Goal: Find contact information: Find contact information

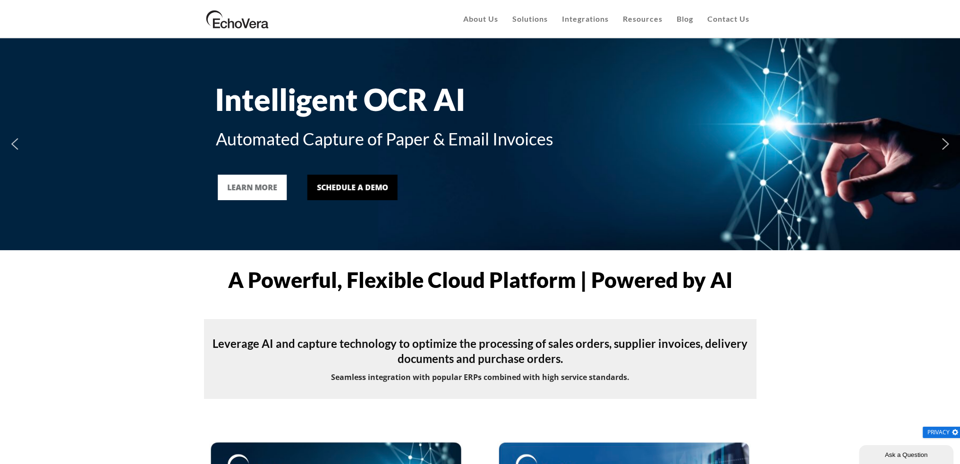
click at [767, 18] on div "EchoVera About Us Customers Case Studies Infor Cloudsuite AP Automation Case St…" at bounding box center [480, 19] width 960 height 38
click at [740, 20] on span "Contact Us" at bounding box center [728, 18] width 42 height 9
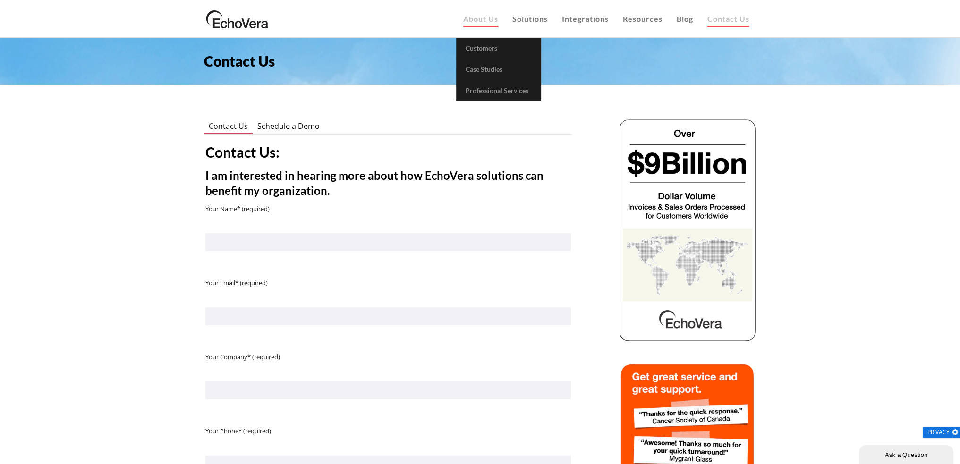
click at [484, 18] on span "About Us" at bounding box center [480, 18] width 35 height 9
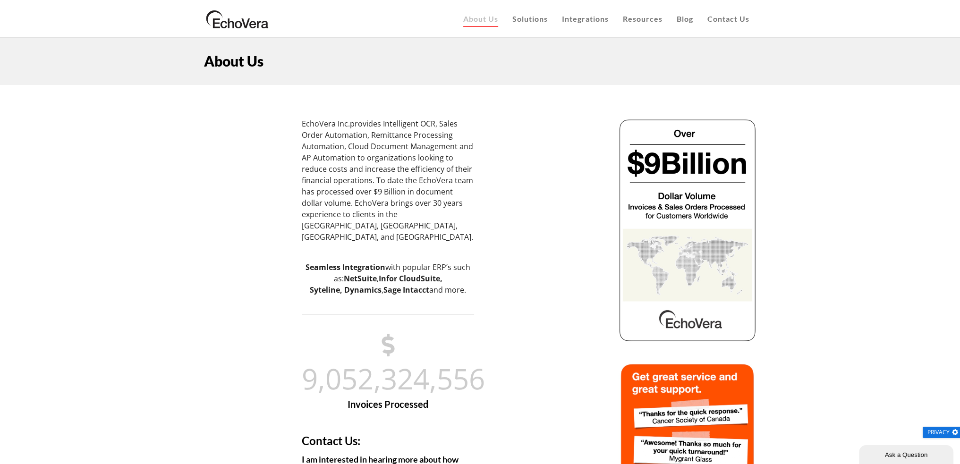
click at [251, 34] on link at bounding box center [237, 31] width 67 height 24
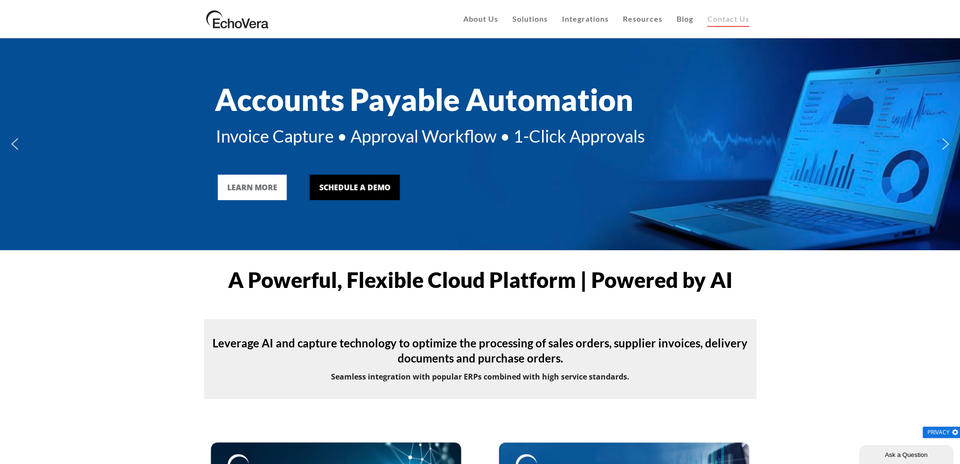
click at [734, 18] on span "Contact Us" at bounding box center [728, 18] width 42 height 9
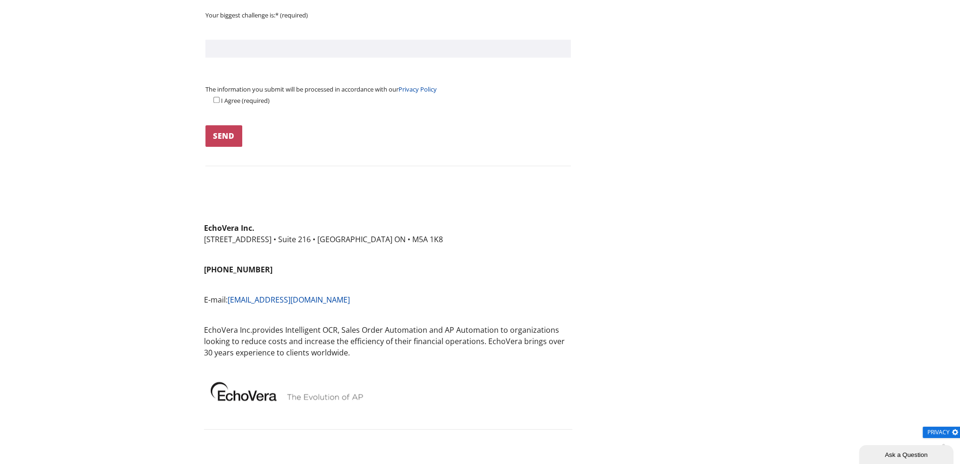
scroll to position [661, 0]
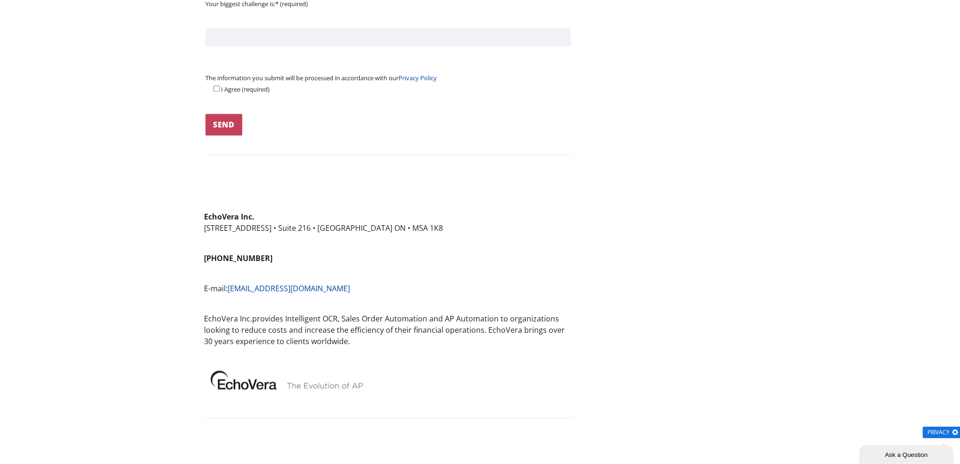
drag, startPoint x: 281, startPoint y: 258, endPoint x: 268, endPoint y: 256, distance: 13.4
click at [268, 256] on p "[PHONE_NUMBER]" at bounding box center [388, 258] width 368 height 11
